Goal: Task Accomplishment & Management: Manage account settings

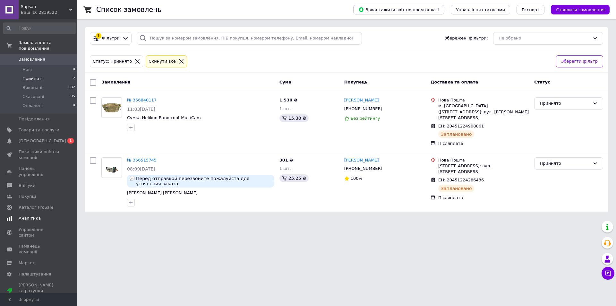
click at [32, 138] on link "Сповіщення 0 1" at bounding box center [39, 140] width 79 height 11
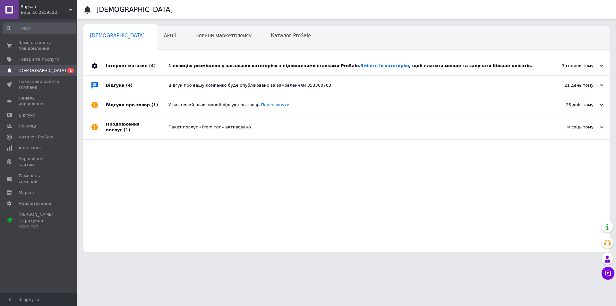
click at [217, 62] on div "1 позицію розміщено у загальних категоріях з підвищеними ставками ProSale. Змін…" at bounding box center [354, 65] width 371 height 19
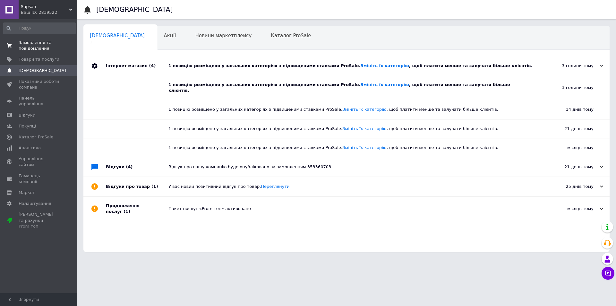
click at [40, 45] on span "Замовлення та повідомлення" at bounding box center [39, 46] width 41 height 12
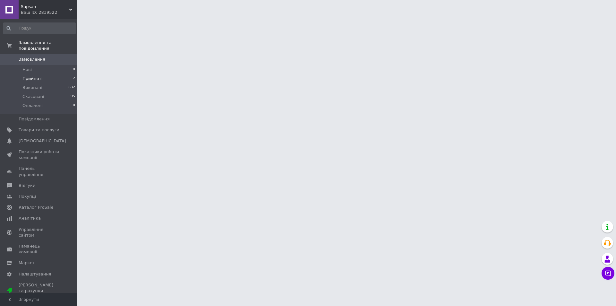
click at [36, 76] on span "Прийняті" at bounding box center [32, 79] width 20 height 6
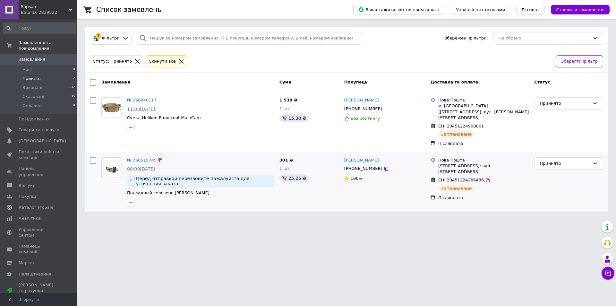
drag, startPoint x: 211, startPoint y: 245, endPoint x: 176, endPoint y: 190, distance: 65.0
click at [211, 219] on html "Sapsan Ваш ID: 2839522 Сайт Sapsan Кабінет покупця Перевірити стан системи Стор…" at bounding box center [308, 109] width 616 height 219
click at [34, 76] on span "Прийняті" at bounding box center [32, 79] width 20 height 6
click at [23, 76] on span "Прийняті" at bounding box center [32, 79] width 20 height 6
